Goal: Task Accomplishment & Management: Manage account settings

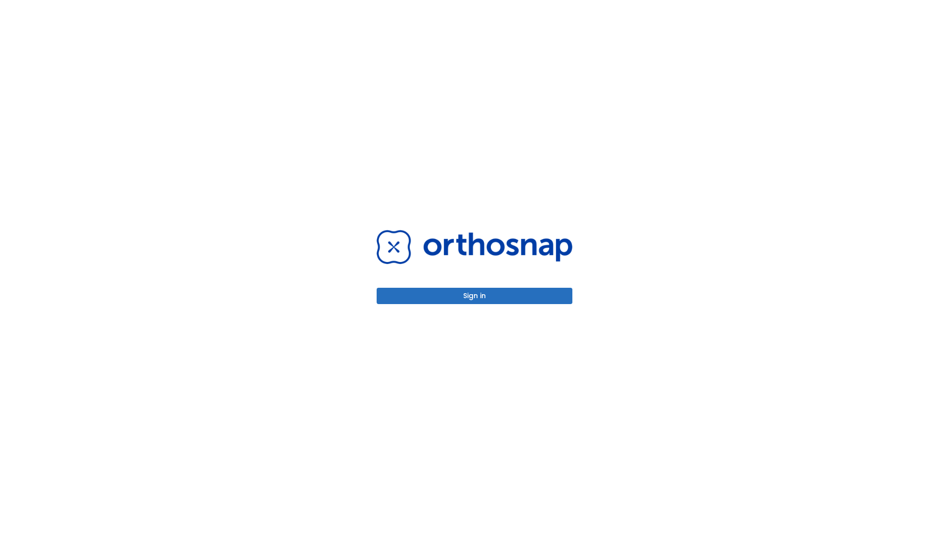
click at [474, 296] on button "Sign in" at bounding box center [475, 296] width 196 height 16
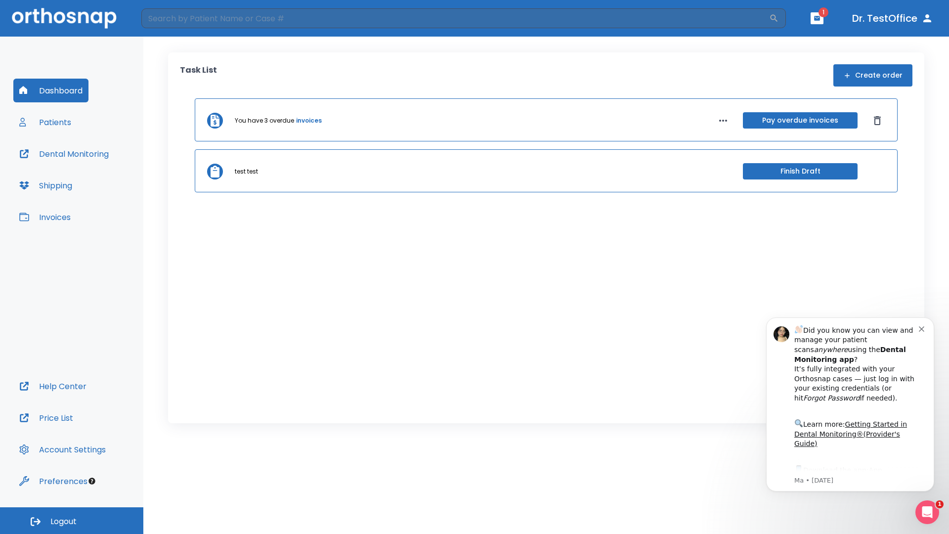
click at [72, 520] on span "Logout" at bounding box center [63, 521] width 26 height 11
